Goal: Information Seeking & Learning: Find specific fact

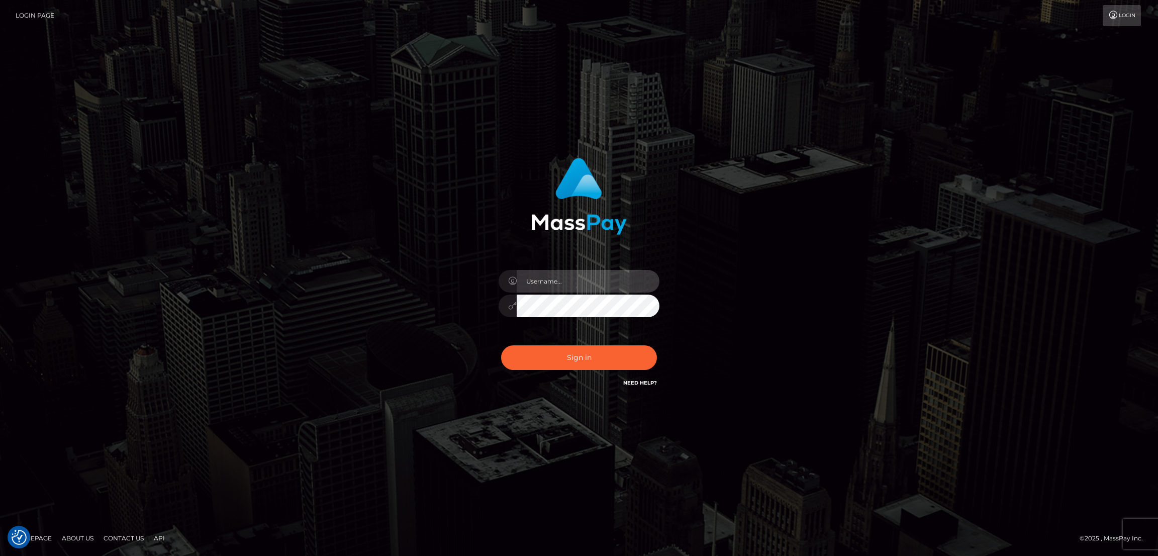
type input "by.es2"
click at [552, 350] on button "Sign in" at bounding box center [579, 357] width 156 height 25
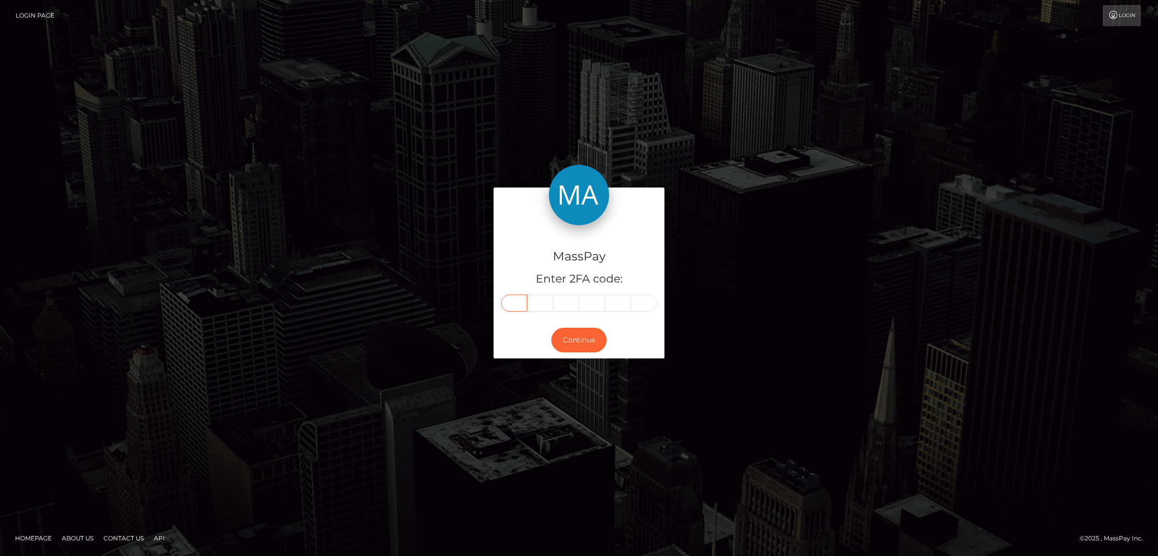
click at [522, 304] on input "text" at bounding box center [514, 302] width 26 height 17
paste input "0"
type input "0"
type input "4"
type input "0"
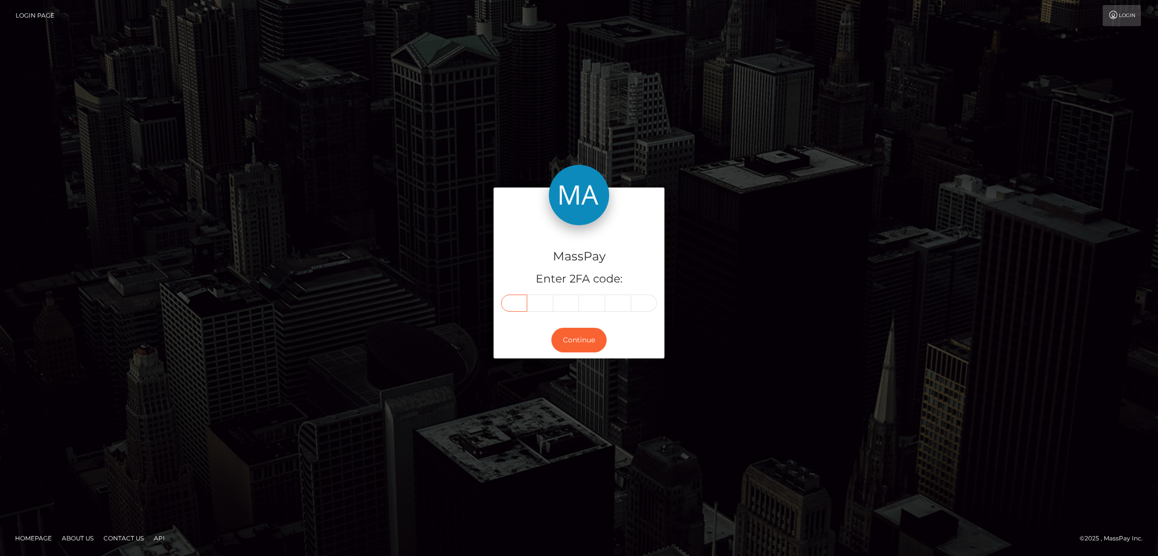
type input "6"
type input "1"
type input "5"
click at [581, 346] on button "Continue" at bounding box center [578, 340] width 55 height 25
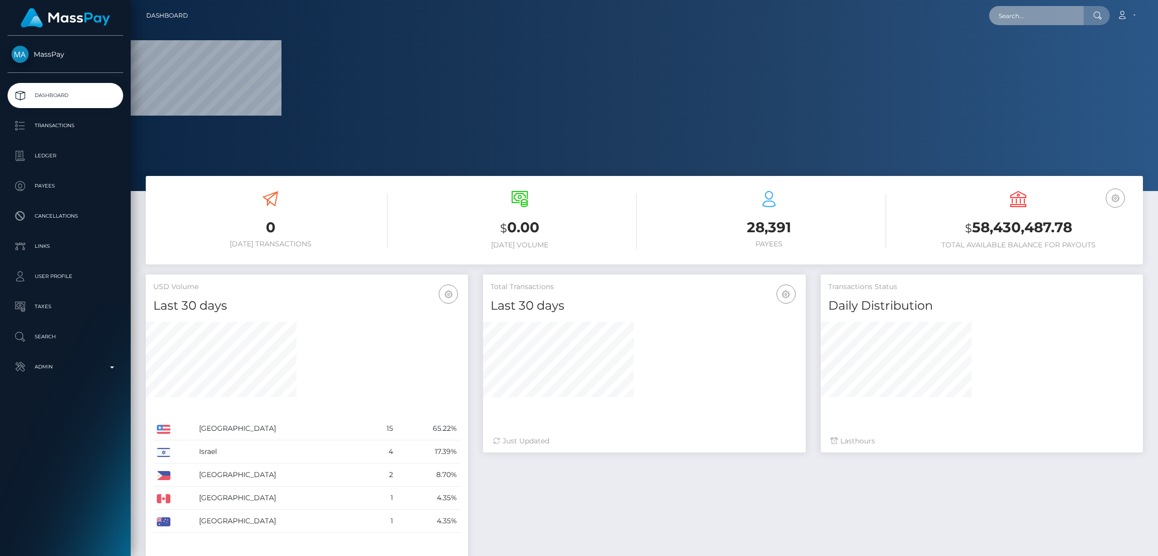
drag, startPoint x: 1027, startPoint y: 10, endPoint x: 1027, endPoint y: 18, distance: 8.1
click at [1027, 10] on input "text" at bounding box center [1036, 15] width 94 height 19
paste input "drzzymarrox@gmail.com"
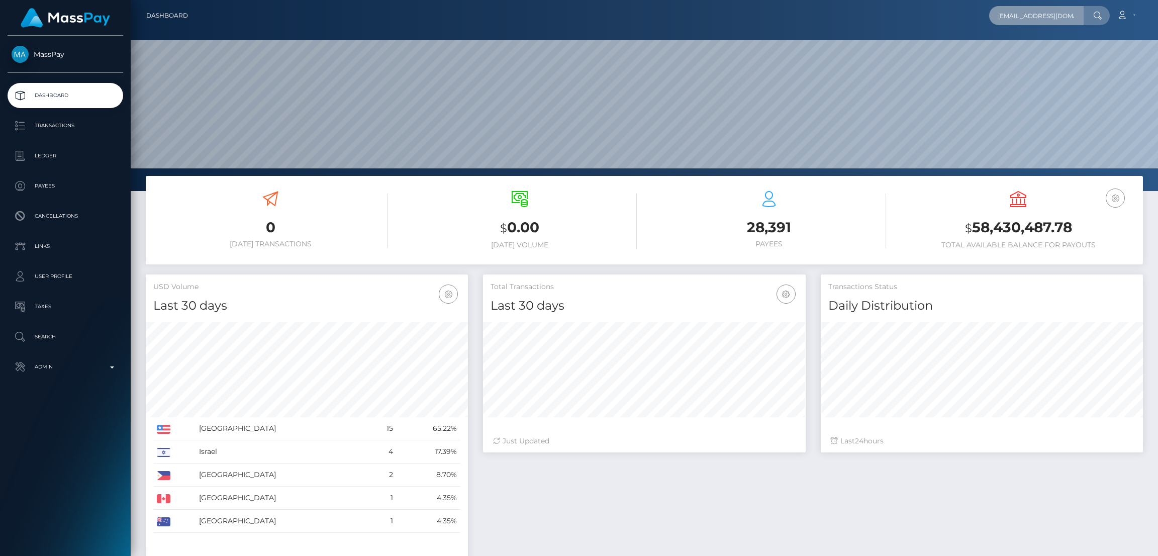
scroll to position [178, 322]
type input "drzzymarrox@gmail.com"
click at [1047, 52] on link "MARWAN AAD ALI AL-QAYSI" at bounding box center [1029, 52] width 80 height 19
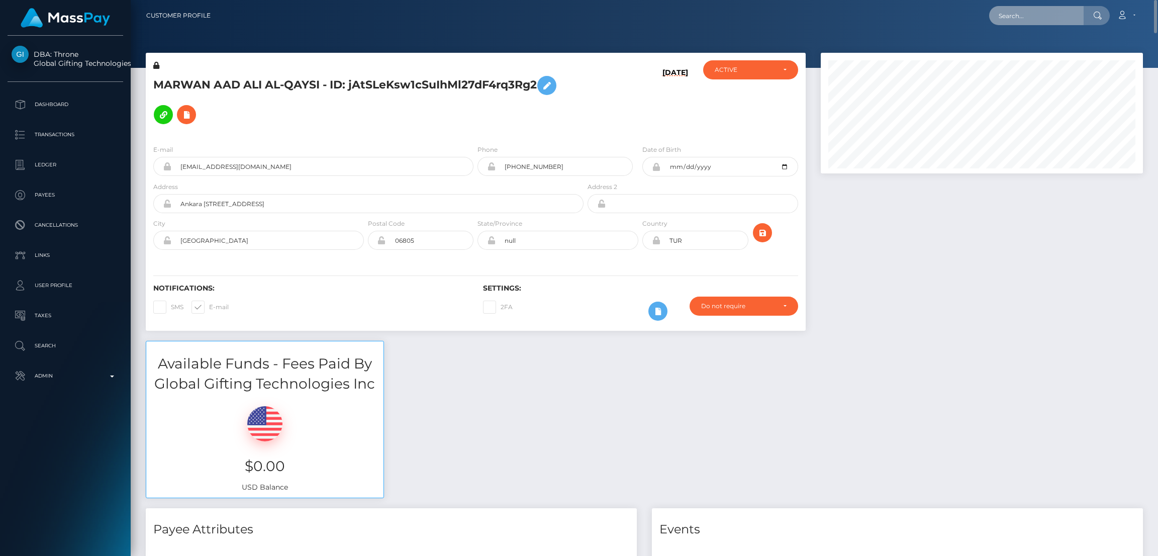
click at [1016, 24] on input "text" at bounding box center [1036, 15] width 94 height 19
click at [1021, 7] on input "text" at bounding box center [1036, 15] width 94 height 19
paste input "monica.a.lamas@gmail.com"
type input "monica.a.lamas@gmail.com"
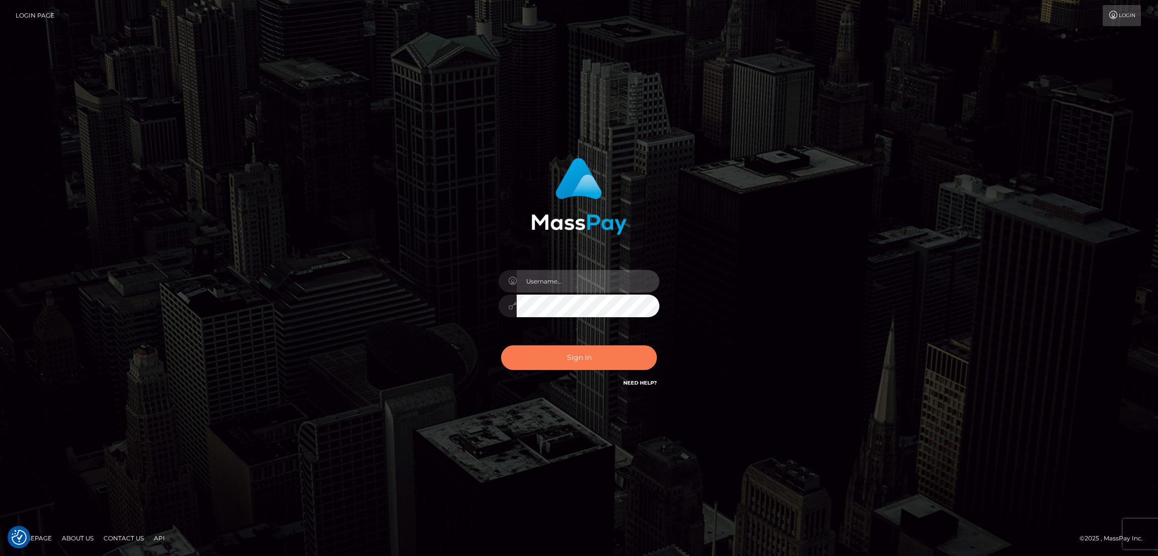
type input "by.es2"
click at [562, 359] on button "Sign in" at bounding box center [579, 357] width 156 height 25
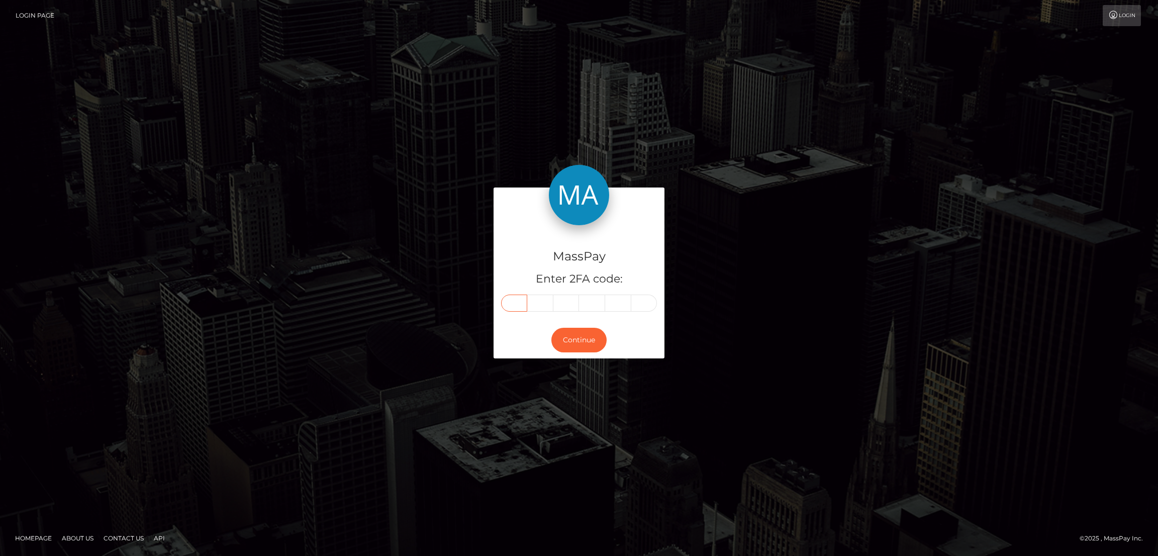
click at [511, 304] on input "text" at bounding box center [514, 302] width 26 height 17
paste input "8"
type input "8"
type input "6"
type input "4"
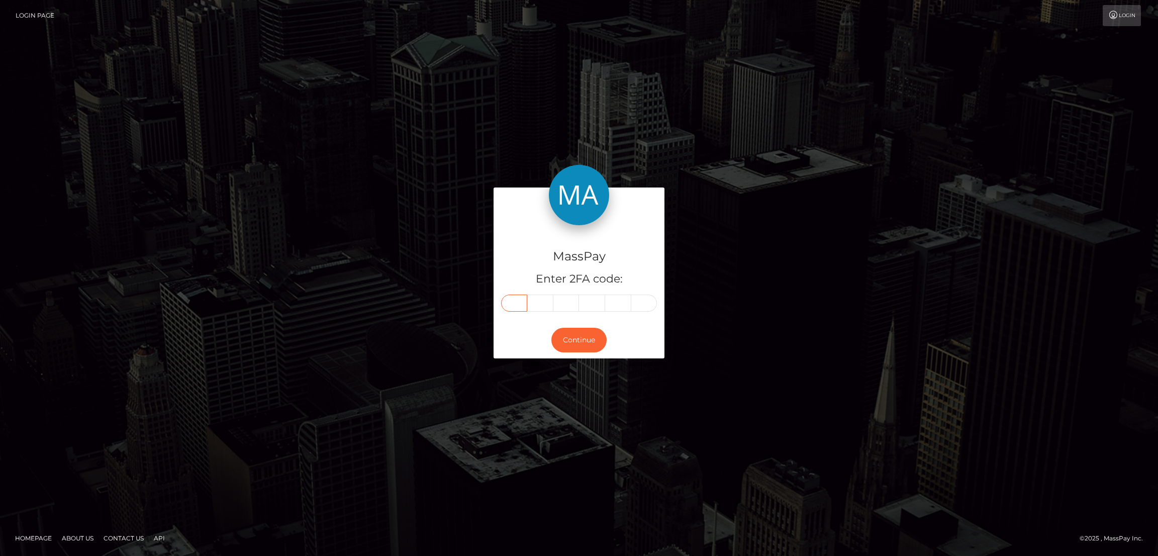
type input "3"
type input "1"
click at [572, 343] on button "Continue" at bounding box center [578, 340] width 55 height 25
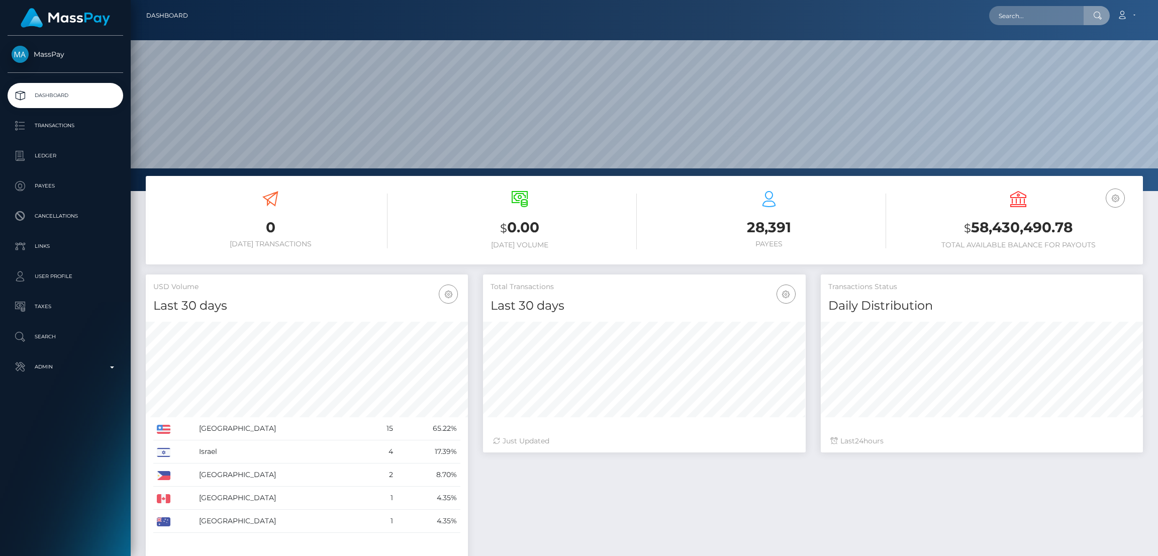
scroll to position [178, 322]
click at [1012, 13] on input "text" at bounding box center [1036, 15] width 94 height 19
paste input "monica.a.lamas@gmail.com"
type input "monica.a.lamas@gmail.com"
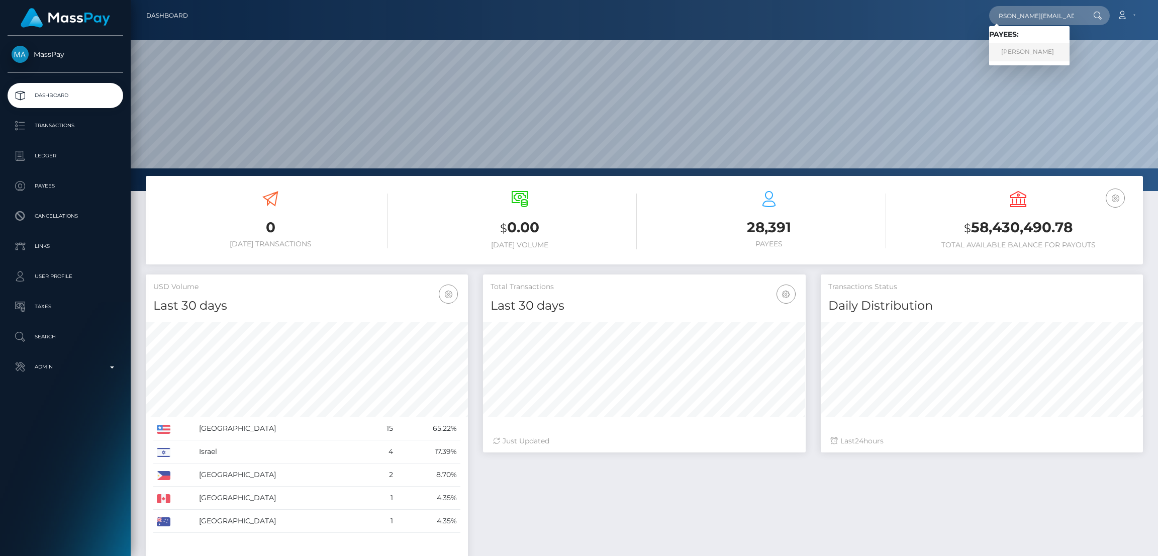
click at [1000, 52] on link "Monica Alejandra Lamas" at bounding box center [1029, 52] width 80 height 19
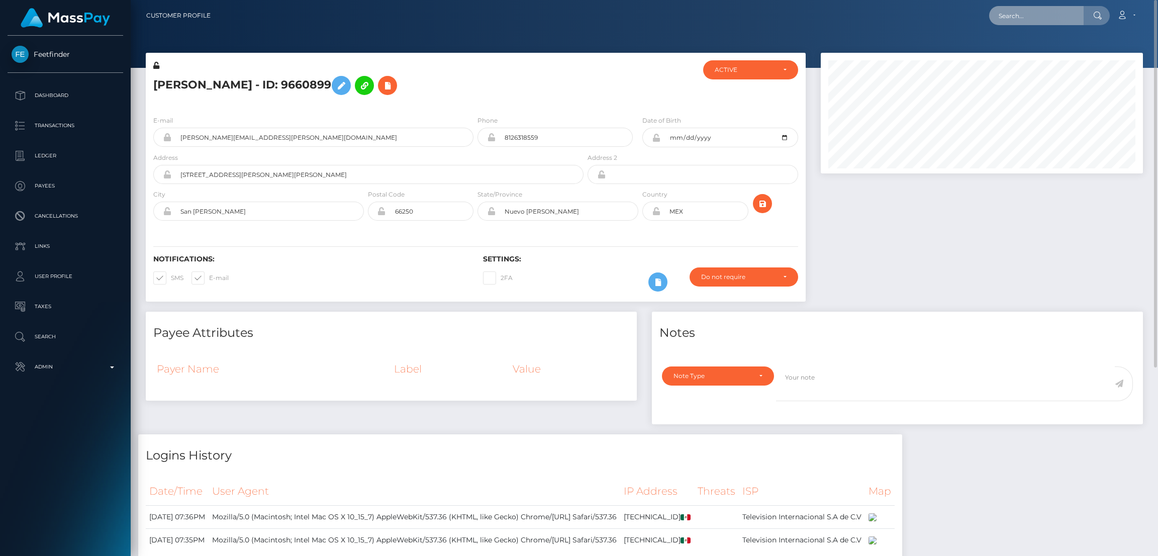
click at [1042, 7] on input "text" at bounding box center [1036, 15] width 94 height 19
paste input "[EMAIL_ADDRESS][DOMAIN_NAME]"
type input "[EMAIL_ADDRESS][DOMAIN_NAME]"
click at [1033, 52] on link "[PERSON_NAME]" at bounding box center [1029, 52] width 80 height 19
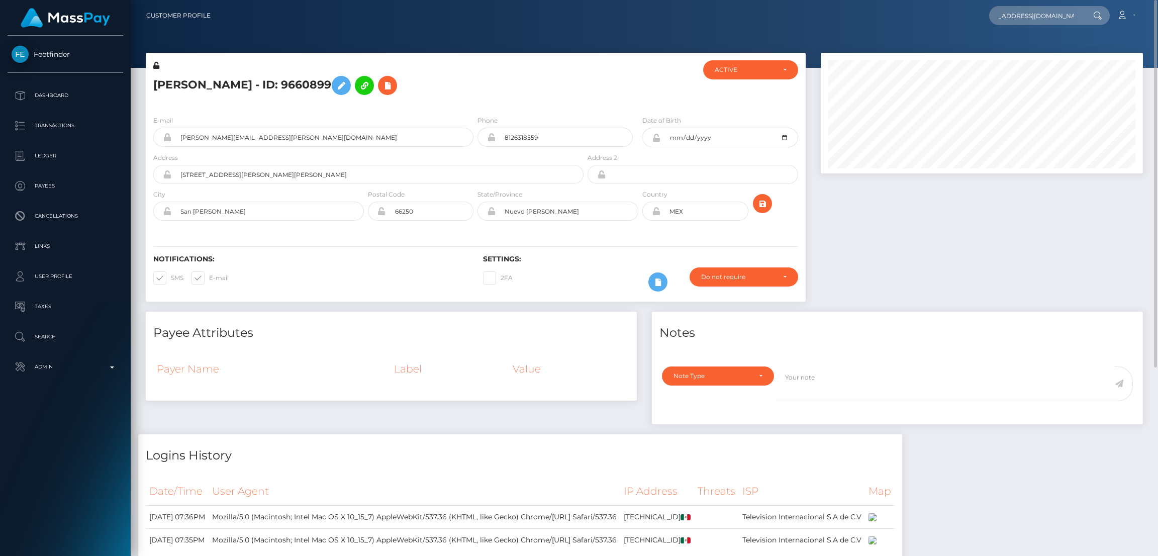
scroll to position [0, 0]
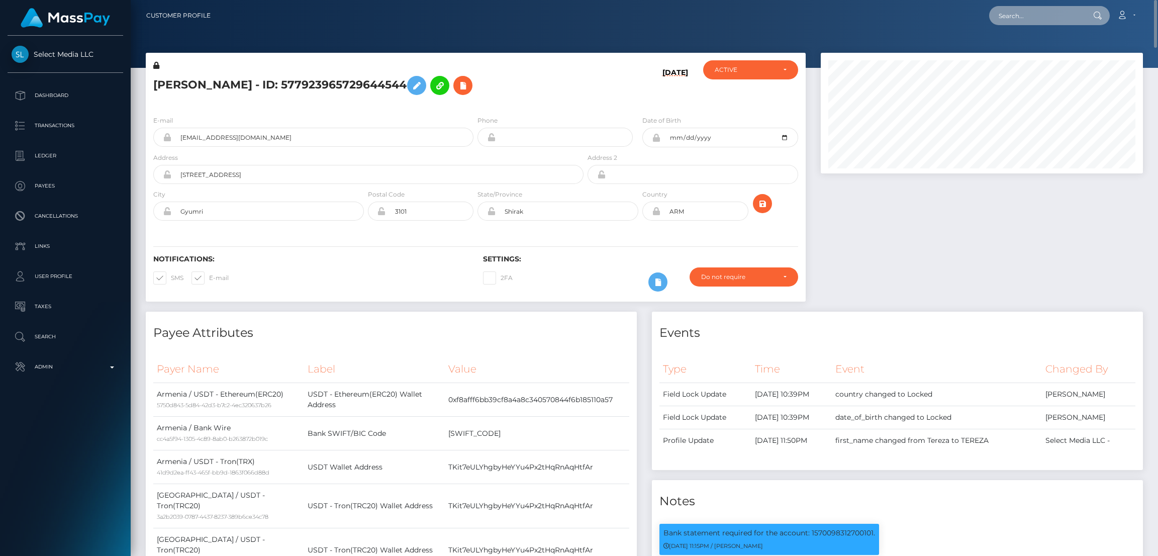
click at [1015, 10] on input "text" at bounding box center [1036, 15] width 94 height 19
paste input "[EMAIL_ADDRESS][DOMAIN_NAME]"
type input "[EMAIL_ADDRESS][DOMAIN_NAME]"
click at [1027, 51] on link "[PERSON_NAME]" at bounding box center [1029, 52] width 80 height 19
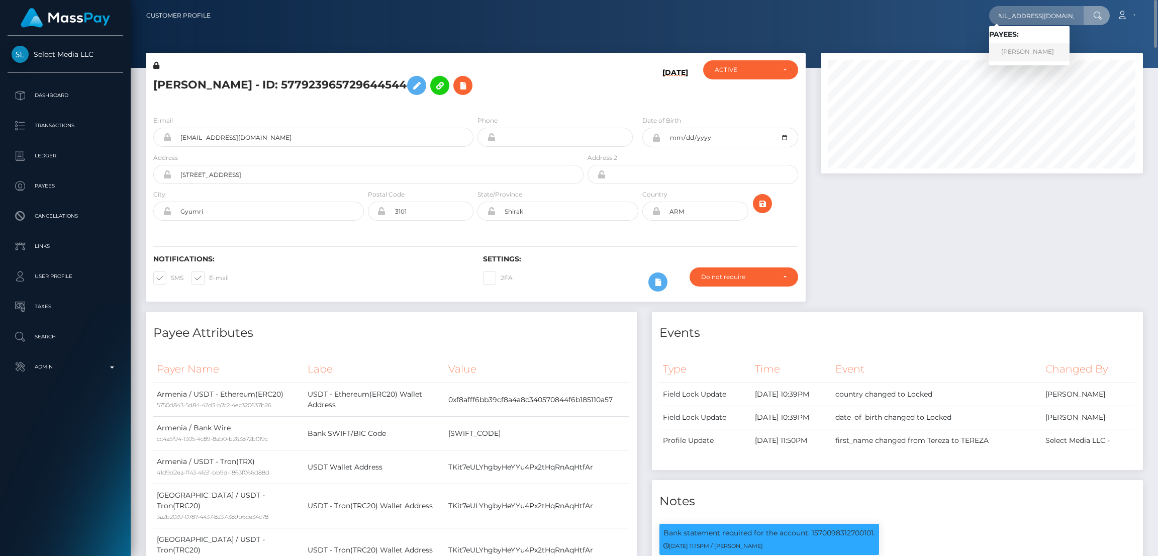
scroll to position [0, 0]
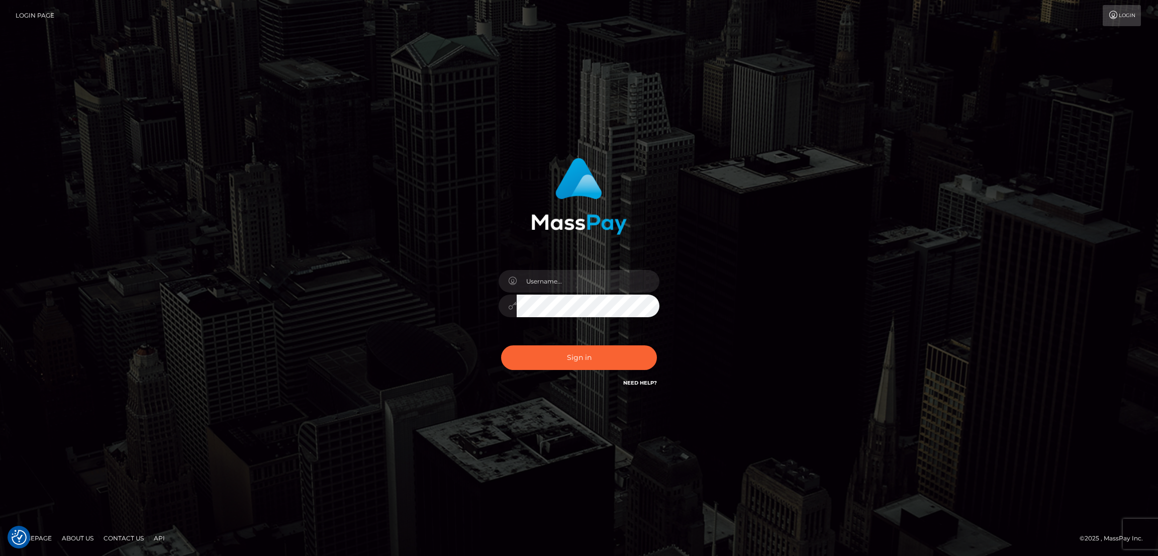
checkbox input "true"
type input "by.es2"
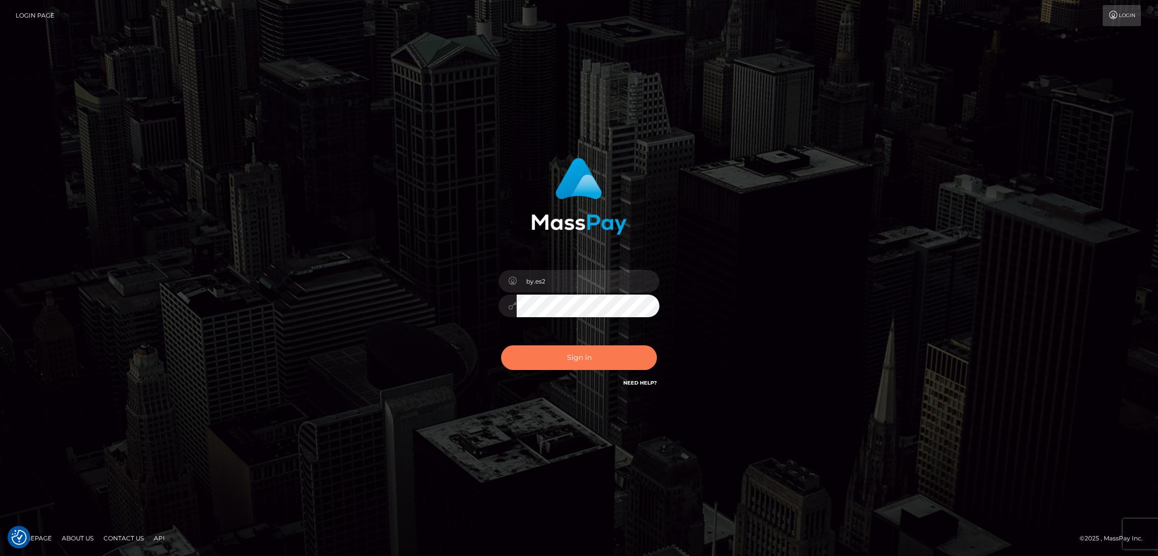
click at [574, 365] on button "Sign in" at bounding box center [579, 357] width 156 height 25
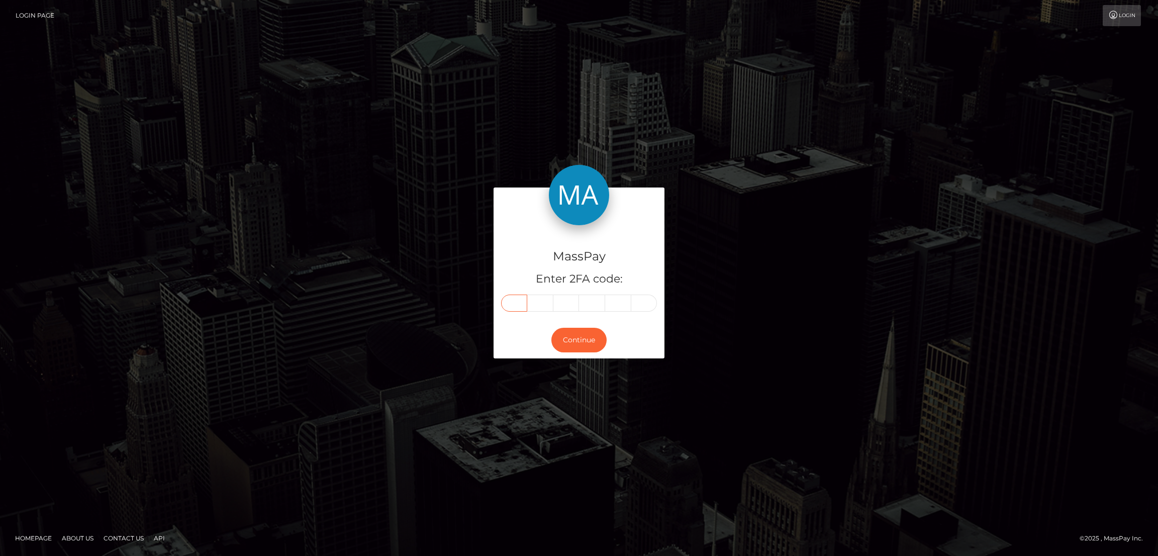
click at [510, 302] on input "text" at bounding box center [514, 302] width 26 height 17
paste input "4"
type input "4"
type input "2"
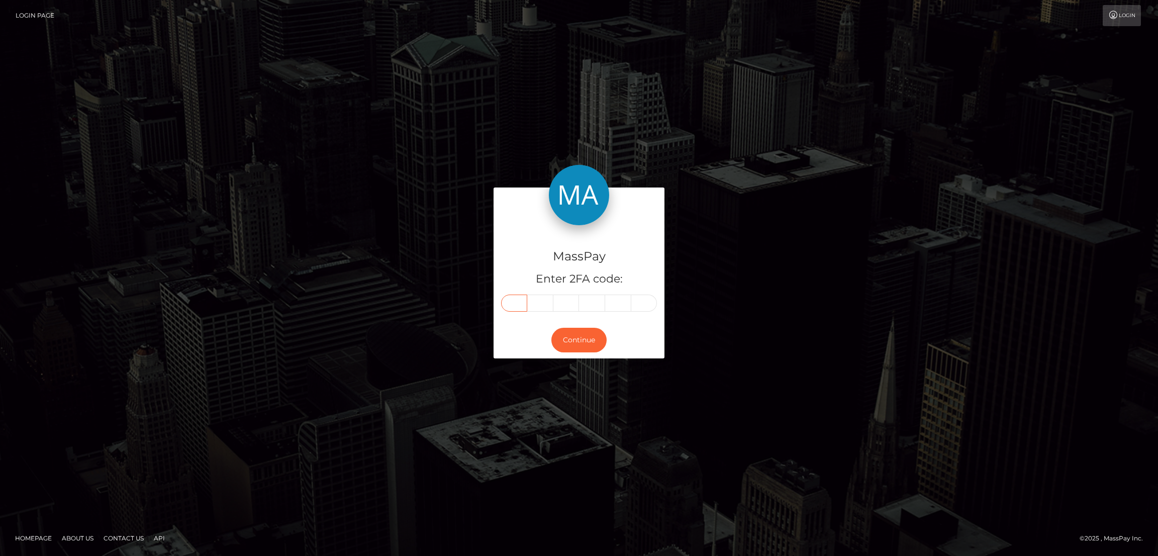
type input "8"
type input "7"
type input "0"
click at [584, 342] on button "Continue" at bounding box center [578, 340] width 55 height 25
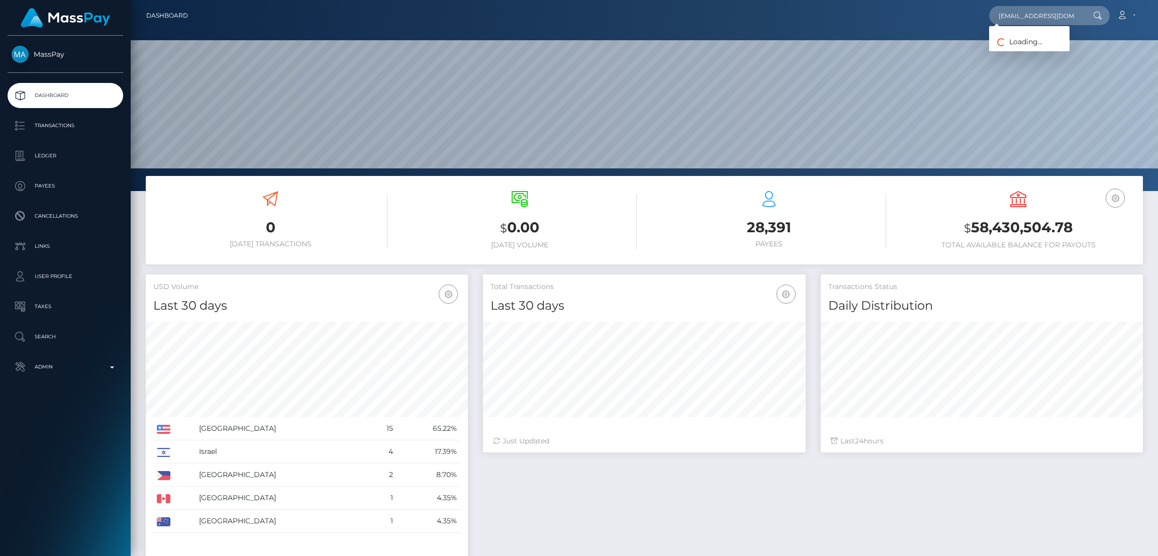
scroll to position [0, 19]
type input "[EMAIL_ADDRESS][DOMAIN_NAME]"
click at [1021, 51] on link "Pealmils" at bounding box center [1029, 52] width 80 height 19
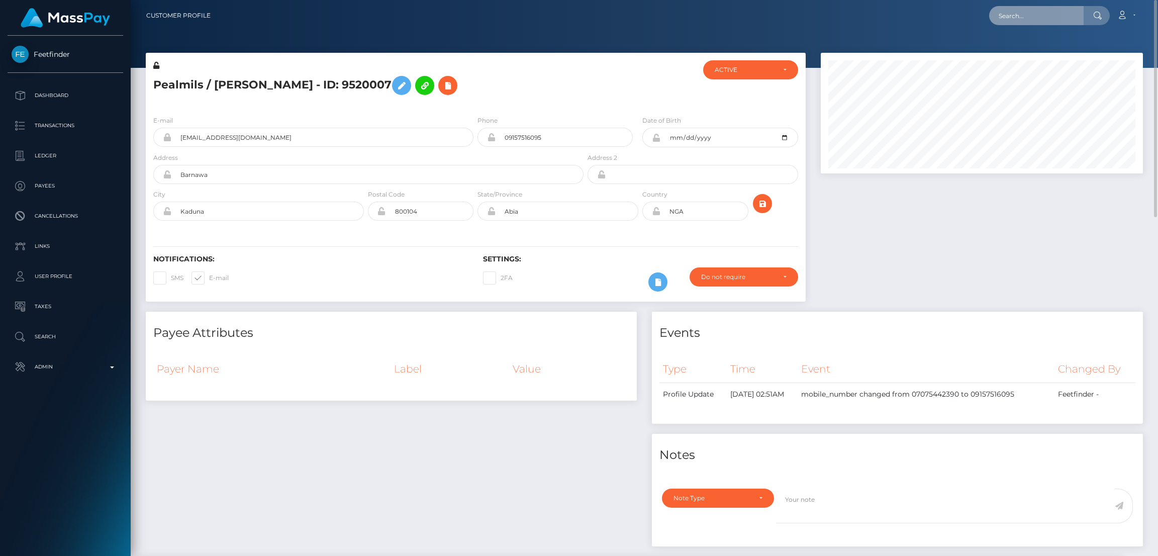
click at [1015, 25] on input "text" at bounding box center [1036, 15] width 94 height 19
paste input "[EMAIL_ADDRESS][DOMAIN_NAME]"
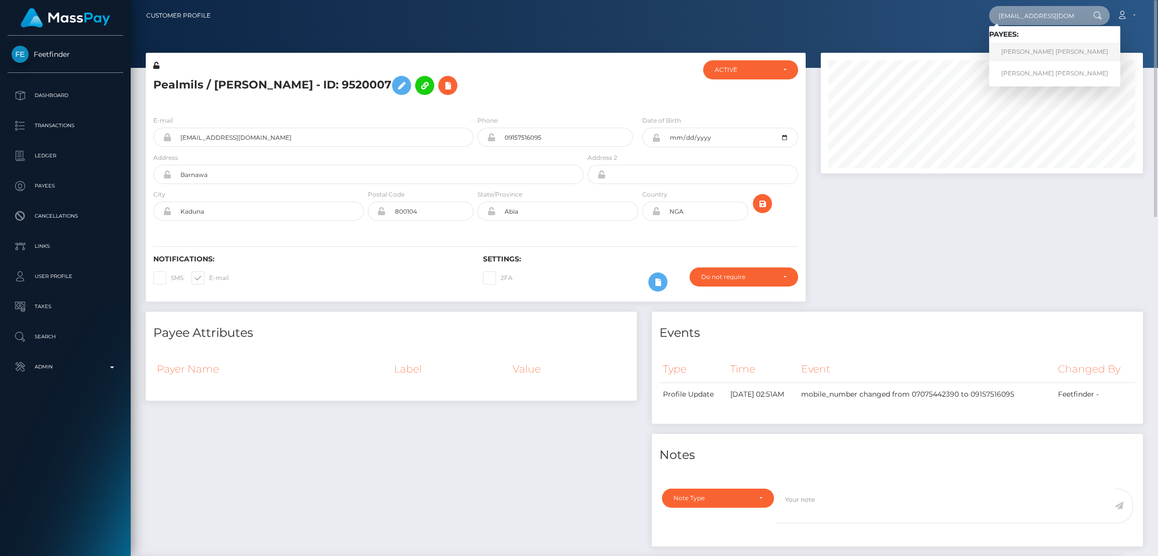
type input "[EMAIL_ADDRESS][DOMAIN_NAME]"
click at [1040, 52] on link "LEAH MARIE MAE BROWN" at bounding box center [1054, 52] width 131 height 19
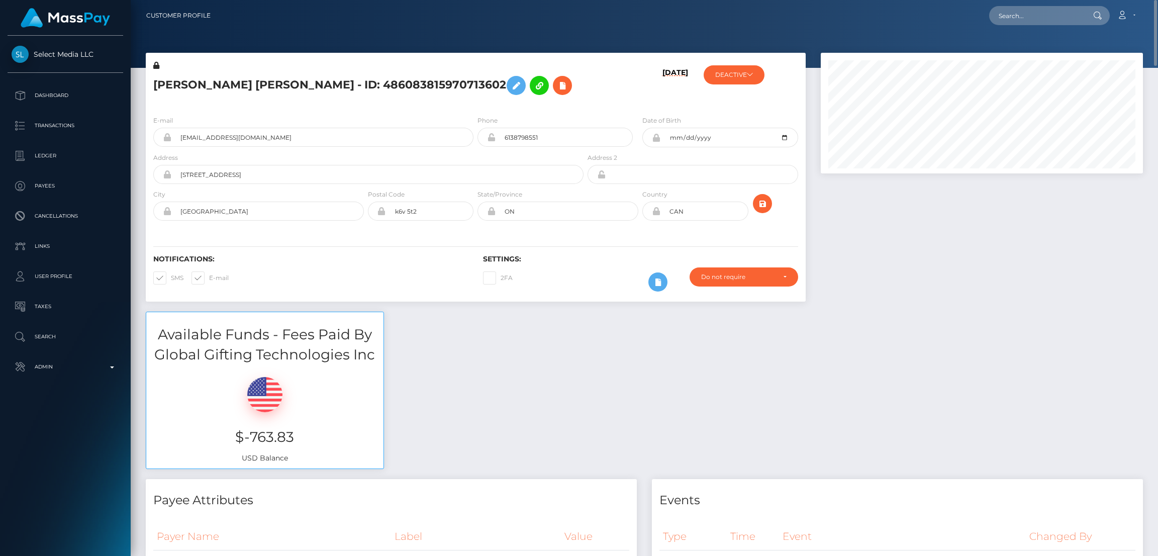
click at [195, 81] on h5 "LEAH MARIE MAE BROWN - ID: 486083815970713602" at bounding box center [365, 85] width 425 height 29
click at [196, 81] on h5 "LEAH MARIE MAE BROWN - ID: 486083815970713602" at bounding box center [365, 85] width 425 height 29
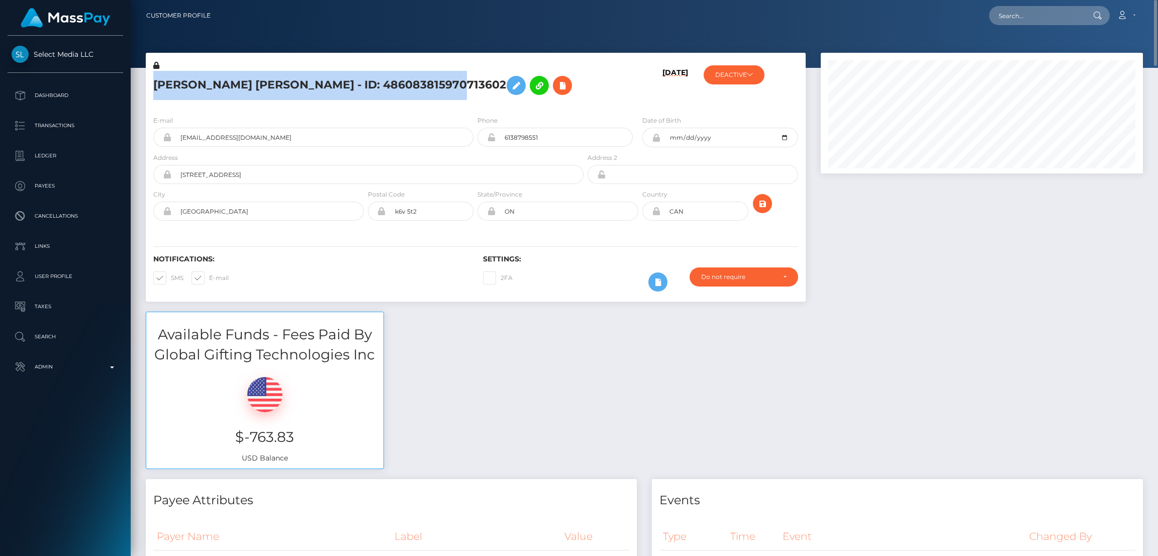
click at [196, 81] on h5 "LEAH MARIE MAE BROWN - ID: 486083815970713602" at bounding box center [365, 85] width 425 height 29
copy h5 "LEAH MARIE MAE BROWN - ID: 486083815970713602"
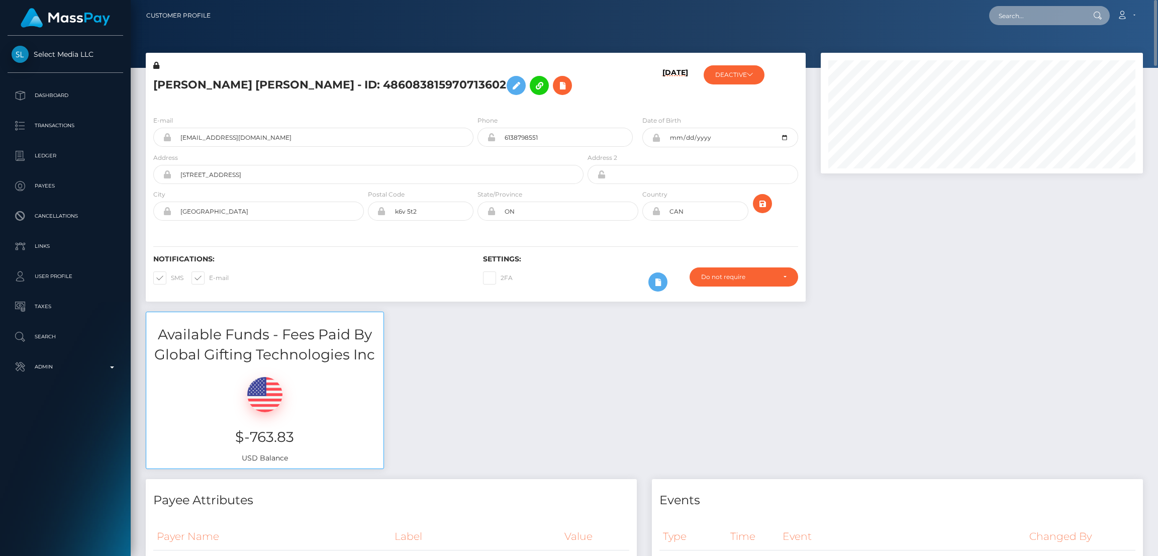
click at [1051, 18] on input "text" at bounding box center [1036, 15] width 94 height 19
paste input "greenieroyce@gmail.com"
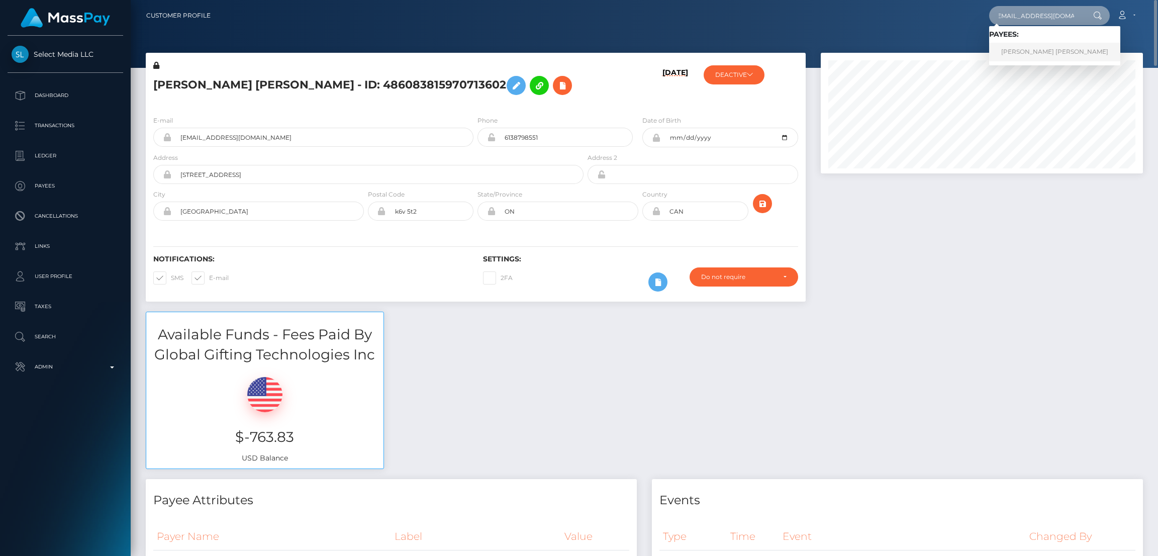
type input "greenieroyce@gmail.com"
click at [1027, 55] on link "Luke Isaiah Blevins" at bounding box center [1054, 52] width 131 height 19
